Goal: Task Accomplishment & Management: Use online tool/utility

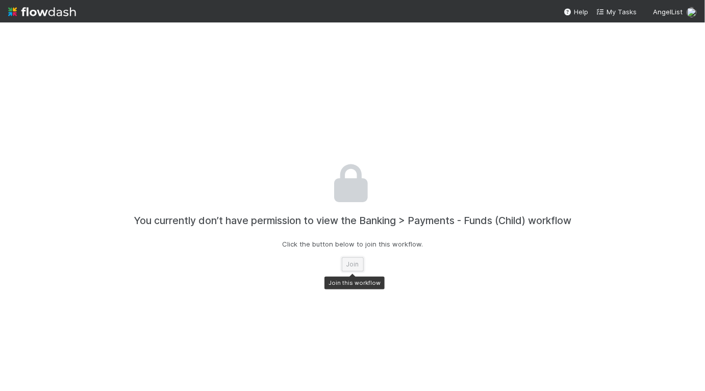
click at [352, 269] on button "Join" at bounding box center [353, 264] width 22 height 14
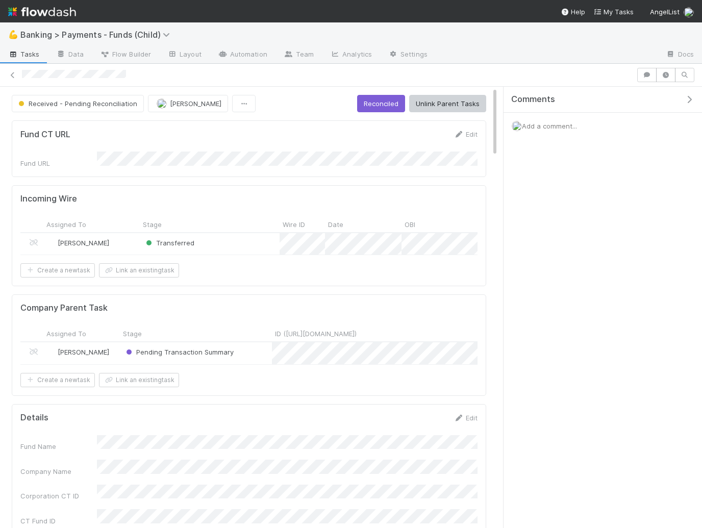
click at [23, 77] on div at bounding box center [328, 75] width 612 height 11
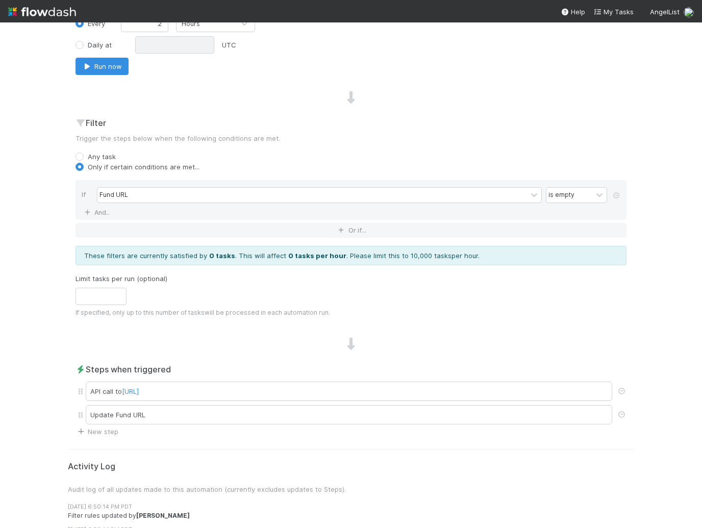
scroll to position [366, 0]
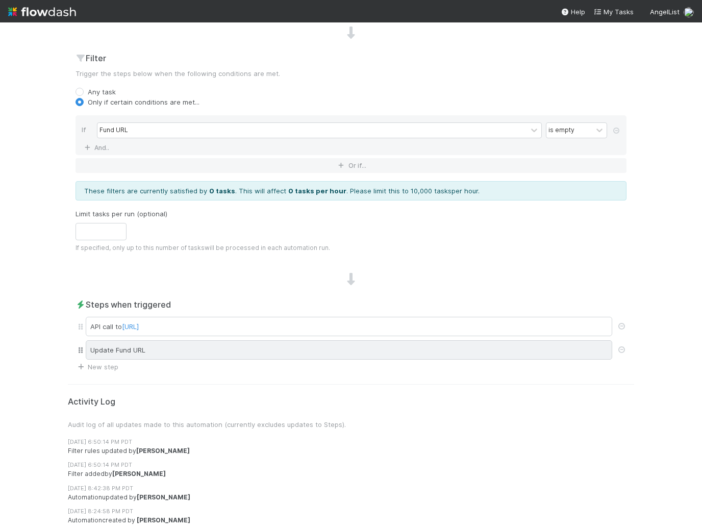
click at [426, 355] on div "Update Fund URL" at bounding box center [349, 349] width 527 height 19
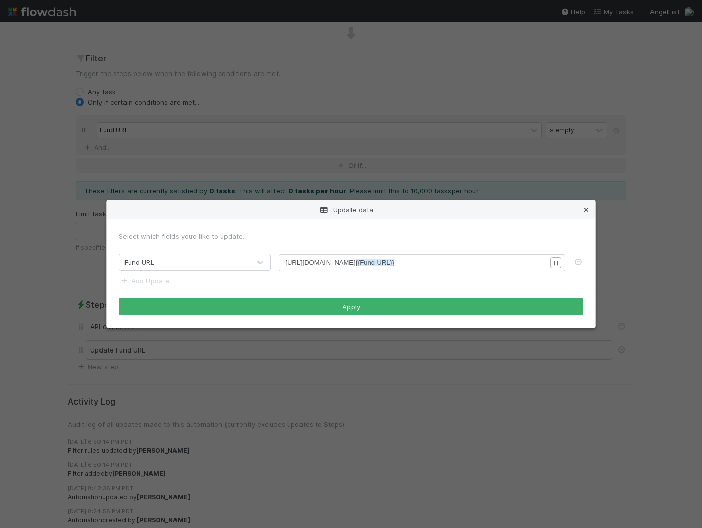
click at [588, 210] on icon at bounding box center [586, 210] width 10 height 7
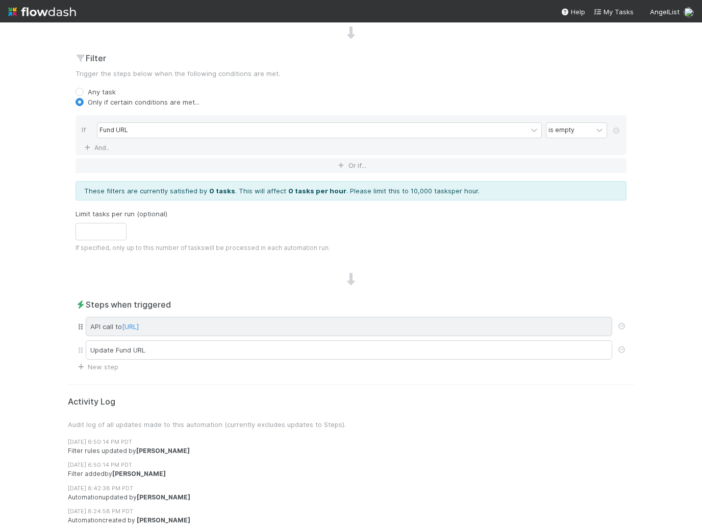
click at [478, 326] on div "API call to http://web-comptroller.angellist.svc.cluster.local/cptr_api/flowdas…" at bounding box center [349, 326] width 527 height 19
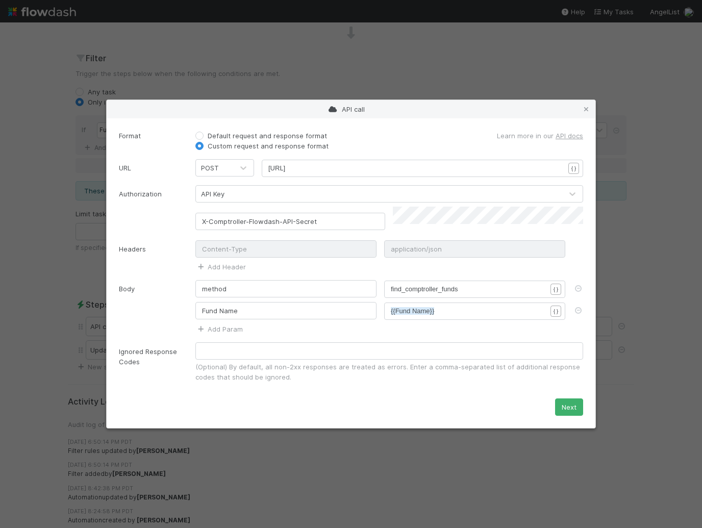
click at [40, 262] on div "API call Format Default request and response format Custom request and response…" at bounding box center [351, 264] width 702 height 528
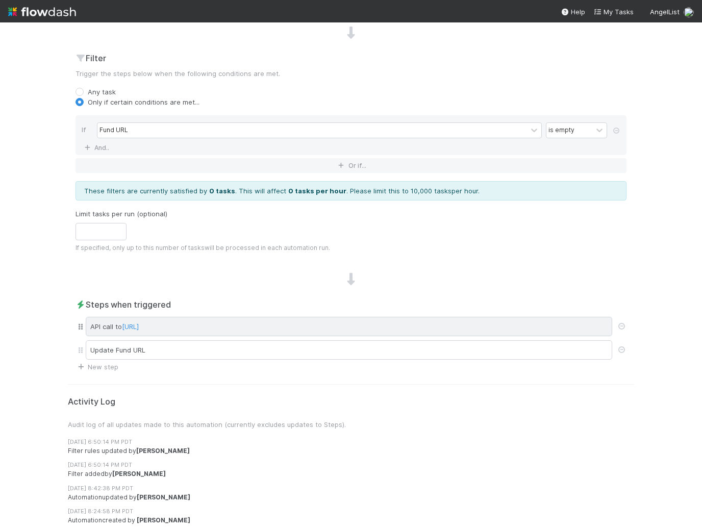
click at [474, 327] on div "API call to http://web-comptroller.angellist.svc.cluster.local/cptr_api/flowdas…" at bounding box center [349, 326] width 527 height 19
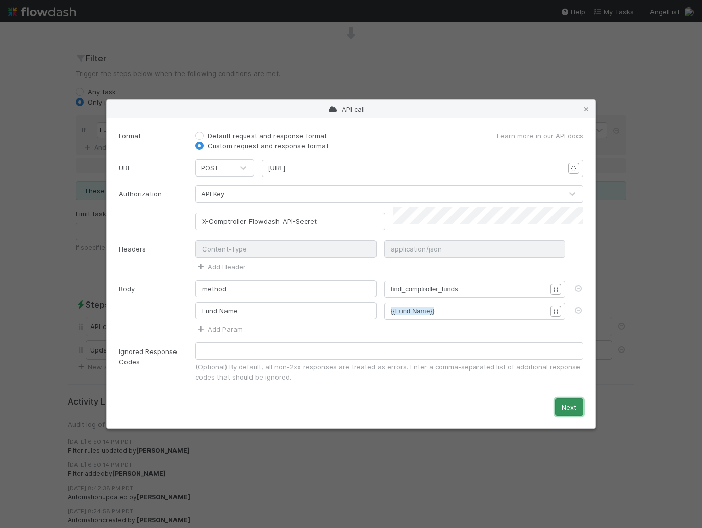
click at [567, 405] on button "Next" at bounding box center [569, 407] width 28 height 17
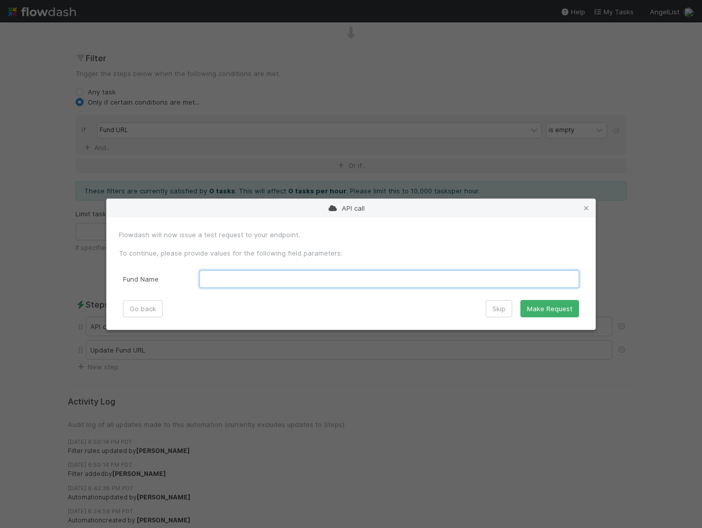
click at [442, 277] on Name "text" at bounding box center [390, 279] width 380 height 17
paste Name "Fund II, a series of K50 Funds, LP"
type Name "Fund II, a series of K50 Funds, LP"
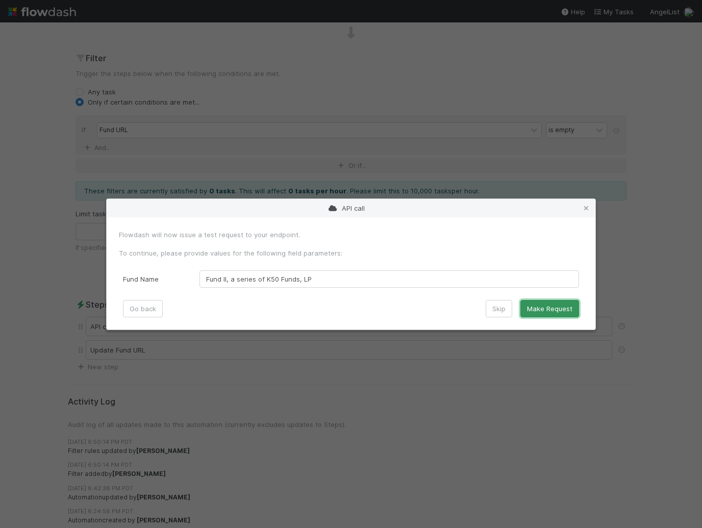
click at [565, 309] on button "Make Request" at bounding box center [550, 308] width 59 height 17
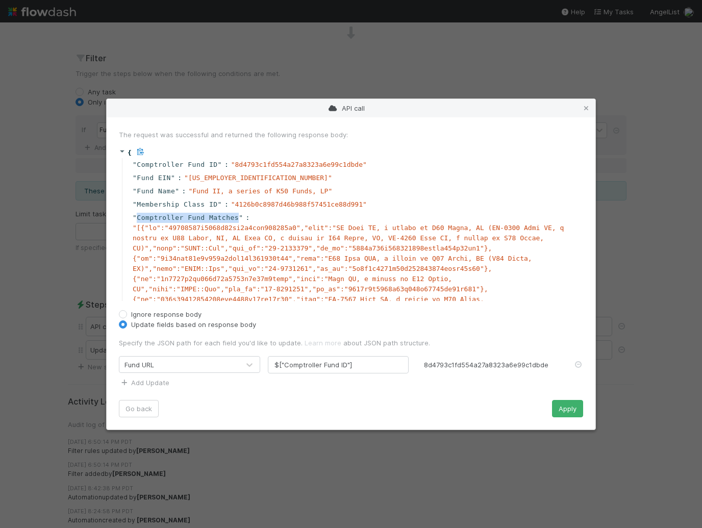
drag, startPoint x: 238, startPoint y: 216, endPoint x: 136, endPoint y: 218, distance: 102.1
click at [136, 218] on span "" Comptroller Fund Matches "" at bounding box center [188, 218] width 111 height 10
copy span "Comptroller Fund Matches"
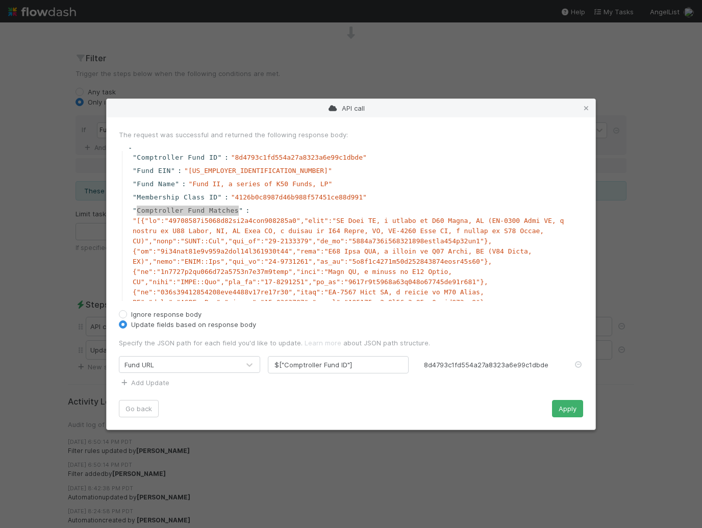
scroll to position [7, 0]
